Goal: Task Accomplishment & Management: Use online tool/utility

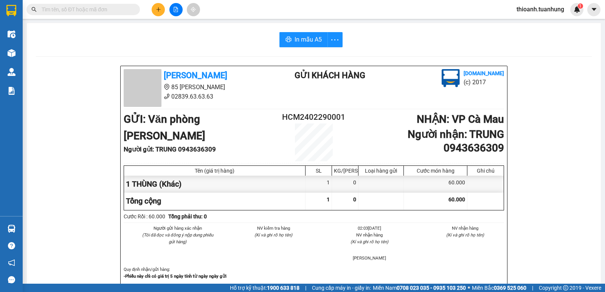
click at [82, 13] on input "text" at bounding box center [86, 9] width 89 height 8
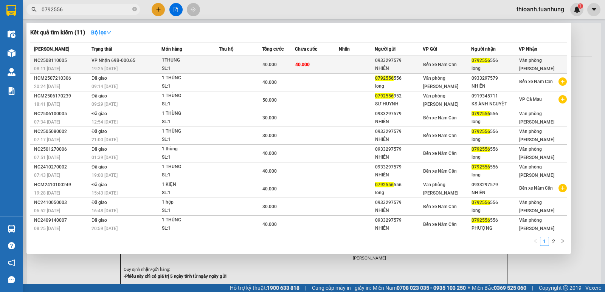
type input "0792556"
click at [347, 62] on td at bounding box center [357, 65] width 36 height 18
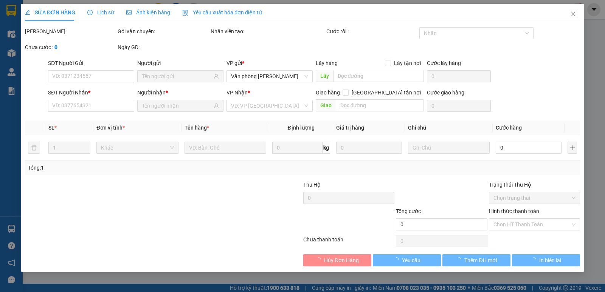
type input "0933297579"
type input "NHIÊN"
type input "0792556556"
type input "long"
type input "40.000"
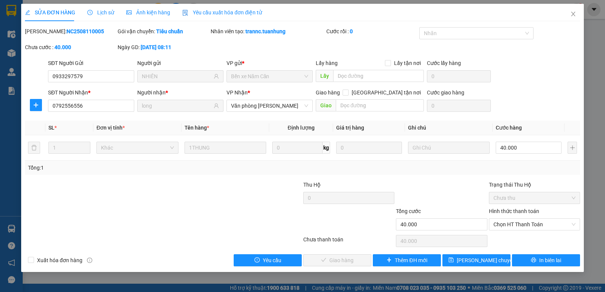
drag, startPoint x: 80, startPoint y: 176, endPoint x: 525, endPoint y: 214, distance: 446.4
click at [525, 214] on label "Hình thức thanh toán" at bounding box center [514, 211] width 50 height 6
click at [525, 219] on input "Hình thức thanh toán" at bounding box center [531, 224] width 77 height 11
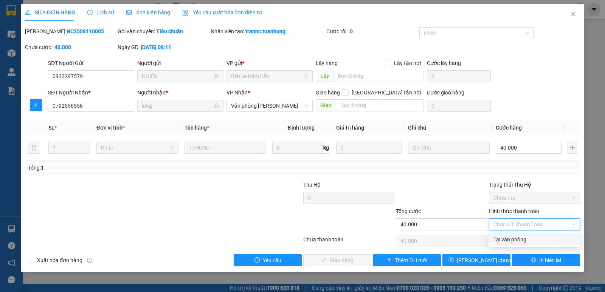
drag, startPoint x: 511, startPoint y: 235, endPoint x: 504, endPoint y: 241, distance: 9.6
click at [511, 235] on div "Tại văn phòng" at bounding box center [534, 240] width 91 height 12
type input "0"
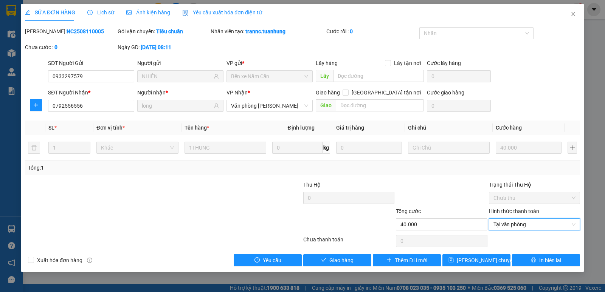
click at [341, 254] on div "Total Paid Fee 0 Total UnPaid Fee 40.000 Cash Collection Total Fee Mã ĐH: NC250…" at bounding box center [302, 146] width 555 height 239
click at [327, 259] on button "Giao hàng" at bounding box center [337, 260] width 68 height 12
